Goal: Task Accomplishment & Management: Manage account settings

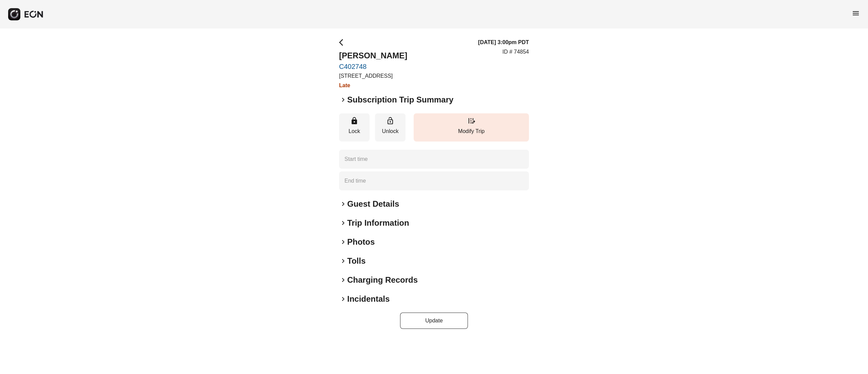
type time "**********"
